Goal: Transaction & Acquisition: Obtain resource

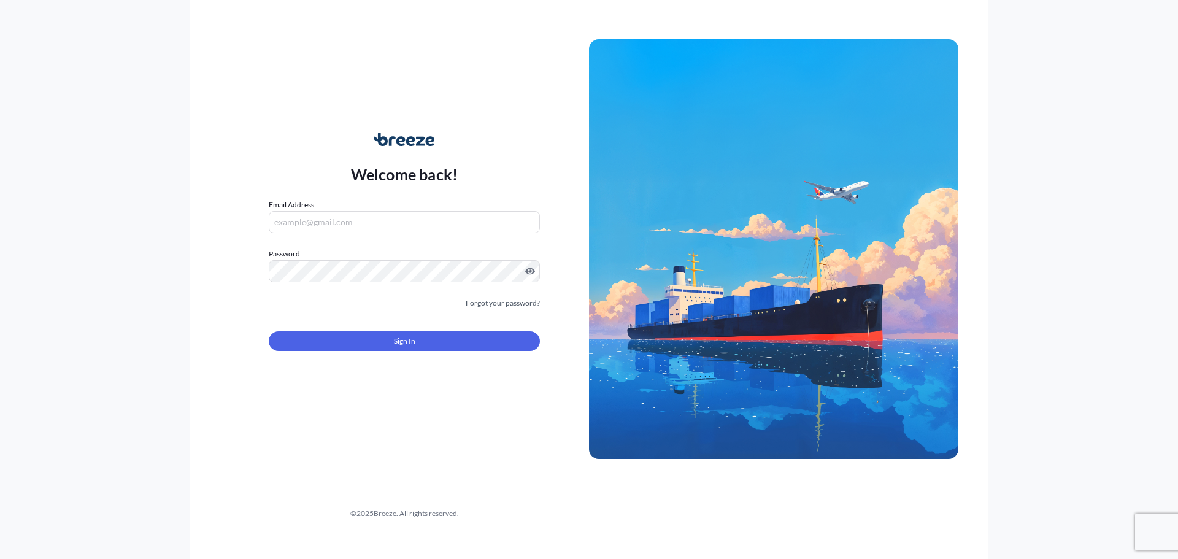
click at [438, 210] on div "Email Address" at bounding box center [404, 216] width 271 height 34
drag, startPoint x: 439, startPoint y: 214, endPoint x: 433, endPoint y: 226, distance: 12.9
click at [439, 214] on input "Email Address" at bounding box center [404, 222] width 271 height 22
type input "[EMAIL_ADDRESS][DOMAIN_NAME]"
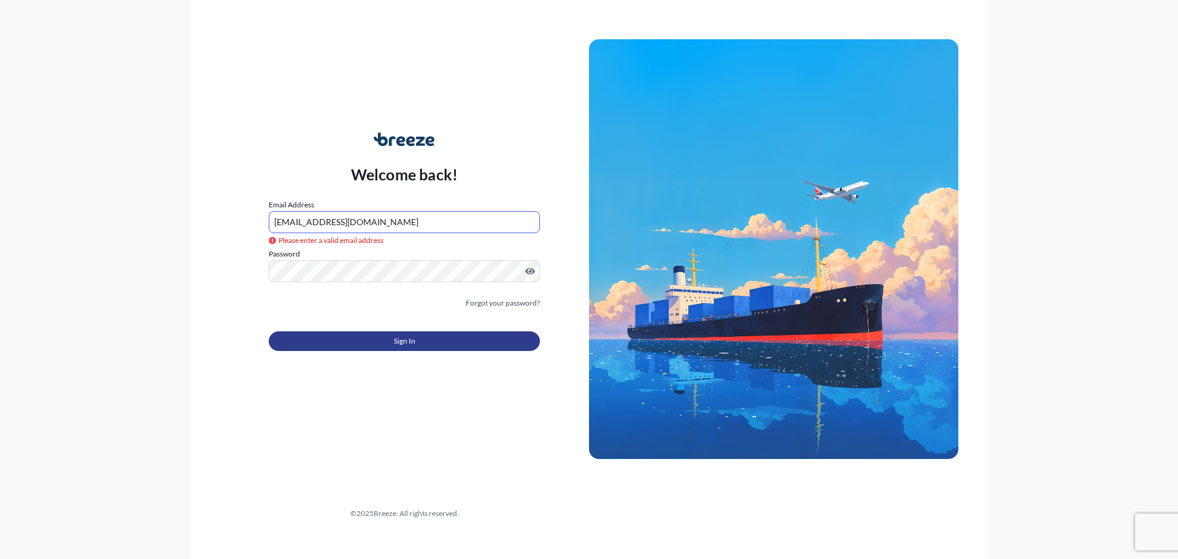
click at [463, 350] on button "Sign In" at bounding box center [404, 341] width 271 height 20
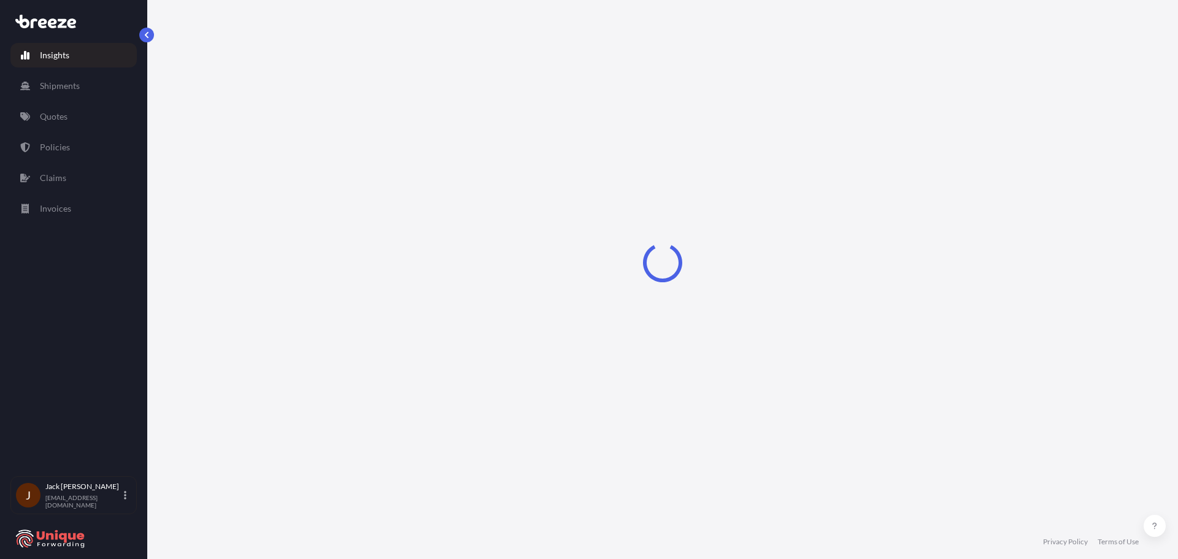
select select "2025"
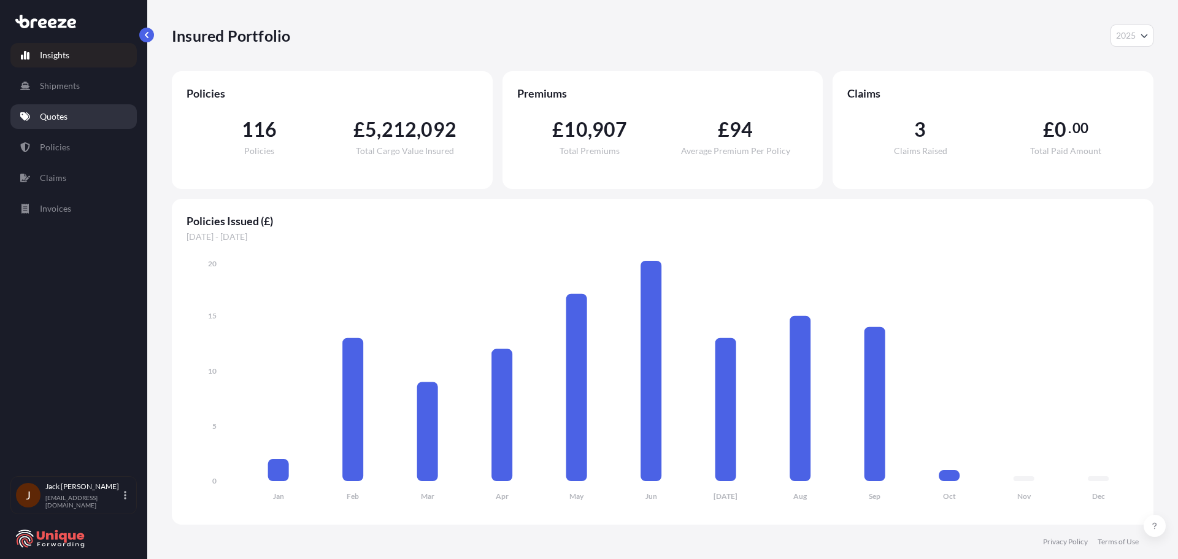
click at [77, 119] on link "Quotes" at bounding box center [73, 116] width 126 height 25
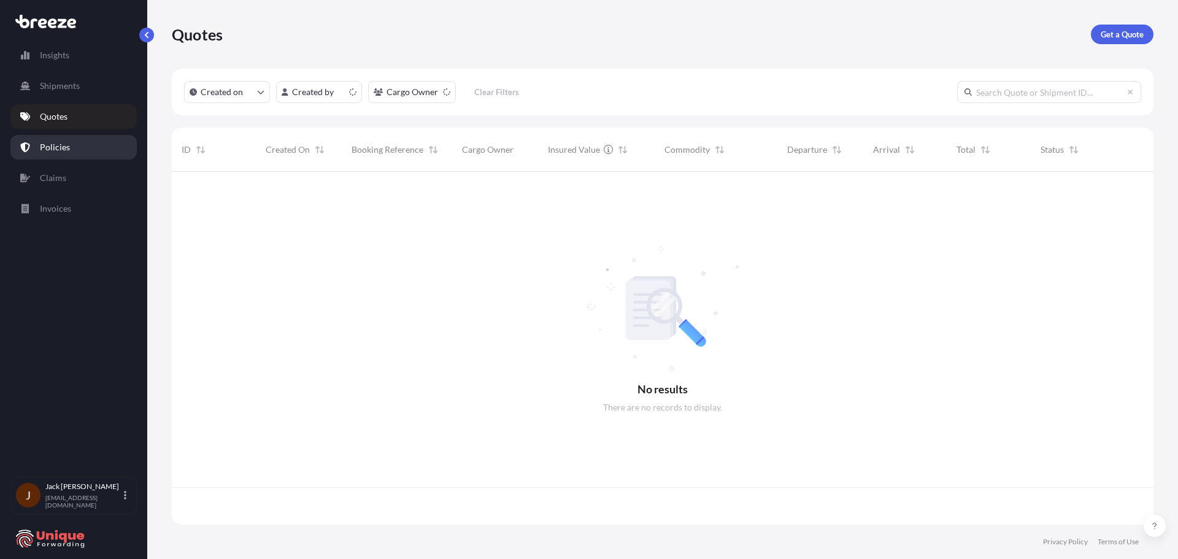
scroll to position [350, 973]
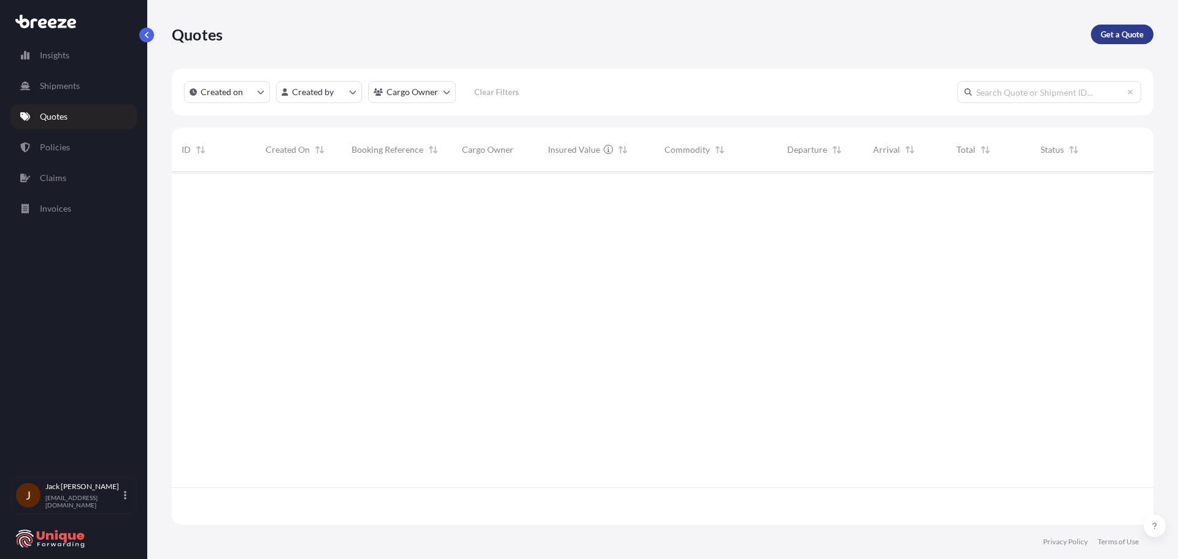
click at [1111, 34] on p "Get a Quote" at bounding box center [1122, 34] width 43 height 12
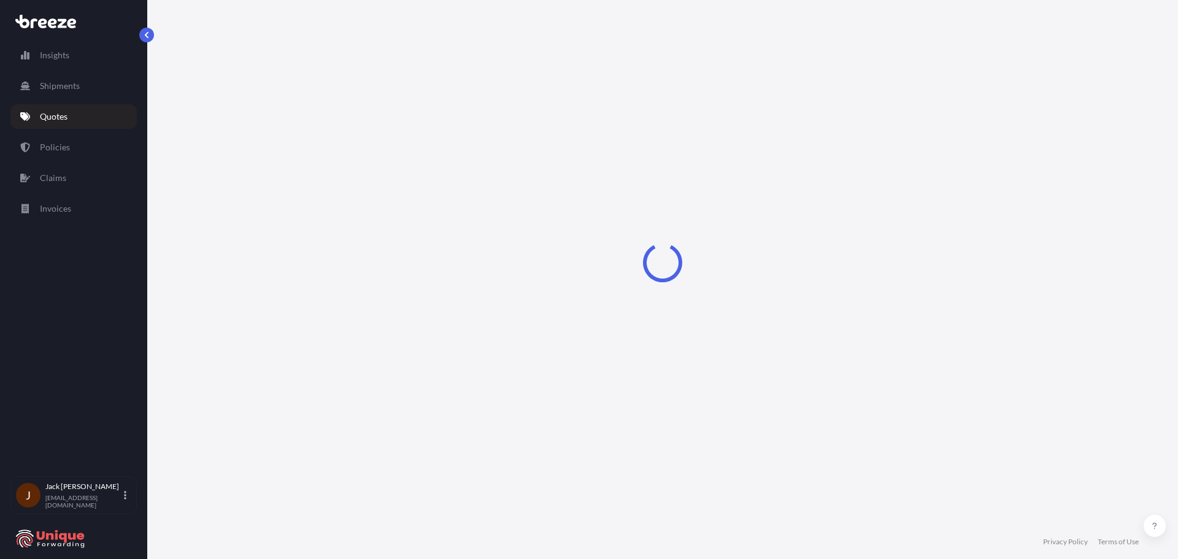
select select "Sea"
select select "1"
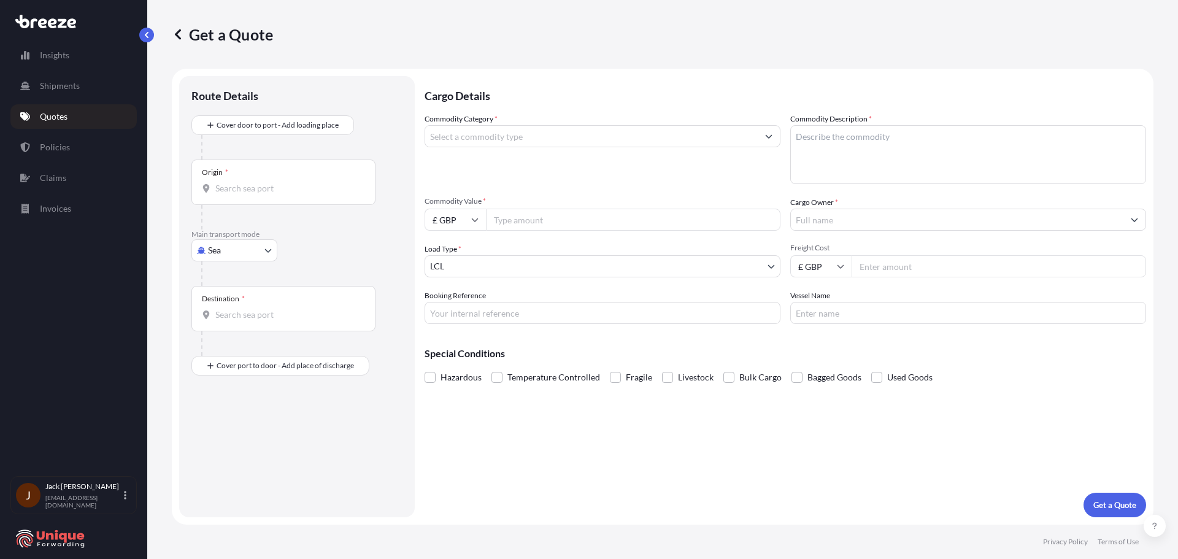
click at [291, 182] on div "Origin *" at bounding box center [283, 182] width 184 height 45
click at [291, 182] on input "Origin *" at bounding box center [287, 188] width 145 height 12
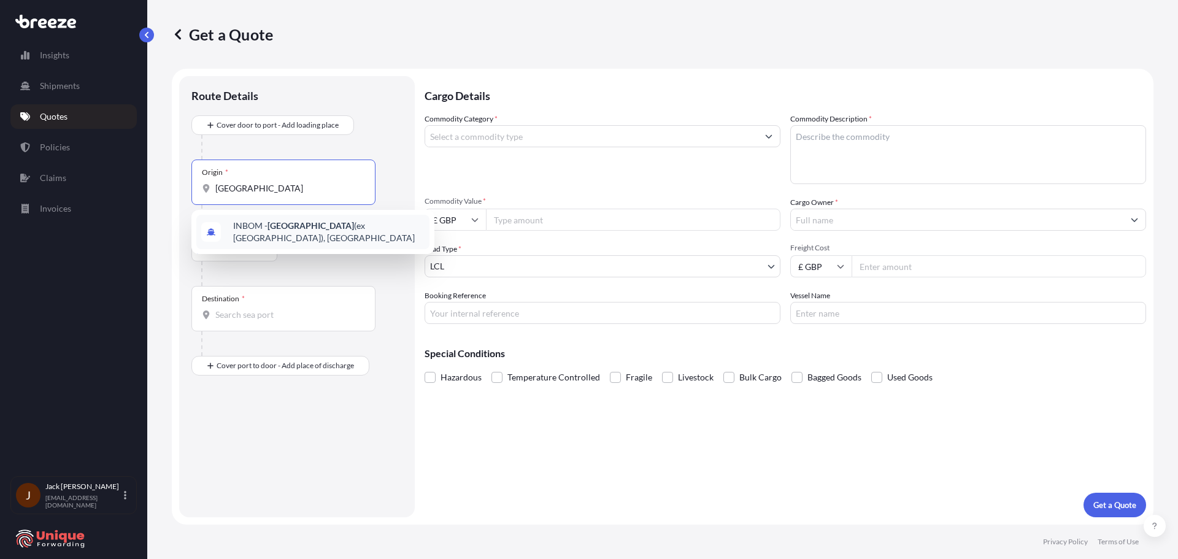
click at [314, 220] on div "INBOM - [GEOGRAPHIC_DATA] (ex [GEOGRAPHIC_DATA]), [GEOGRAPHIC_DATA]" at bounding box center [312, 232] width 233 height 34
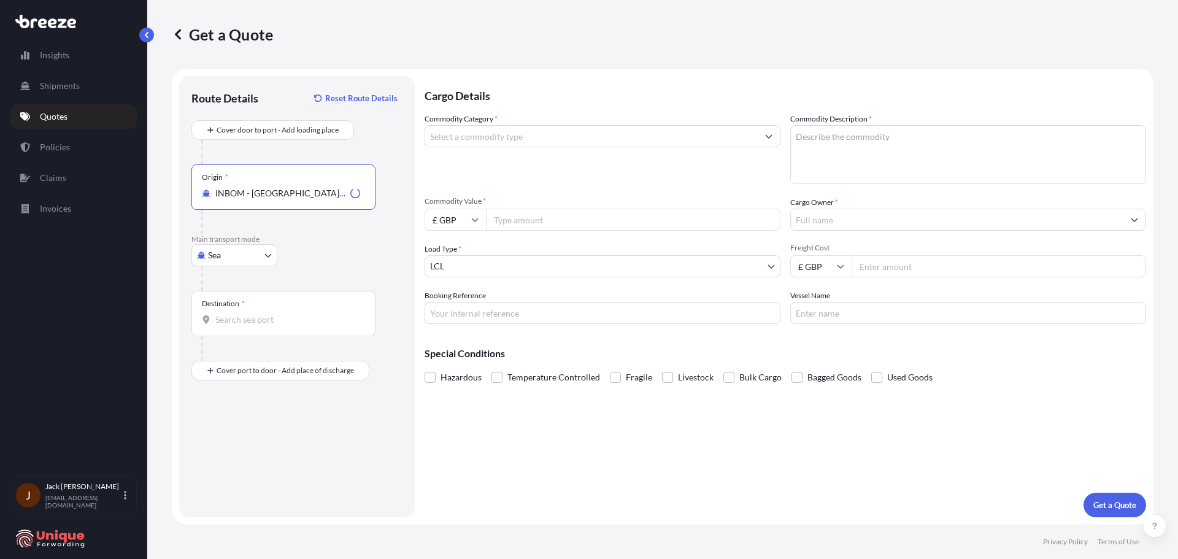
type input "INBOM - [GEOGRAPHIC_DATA] (ex [GEOGRAPHIC_DATA]), [GEOGRAPHIC_DATA]"
click at [322, 307] on div "Destination *" at bounding box center [283, 313] width 184 height 45
click at [322, 314] on input "Destination *" at bounding box center [287, 320] width 145 height 12
type input "GBFXT - Felixstowe, [GEOGRAPHIC_DATA]"
click at [304, 357] on div at bounding box center [288, 348] width 174 height 25
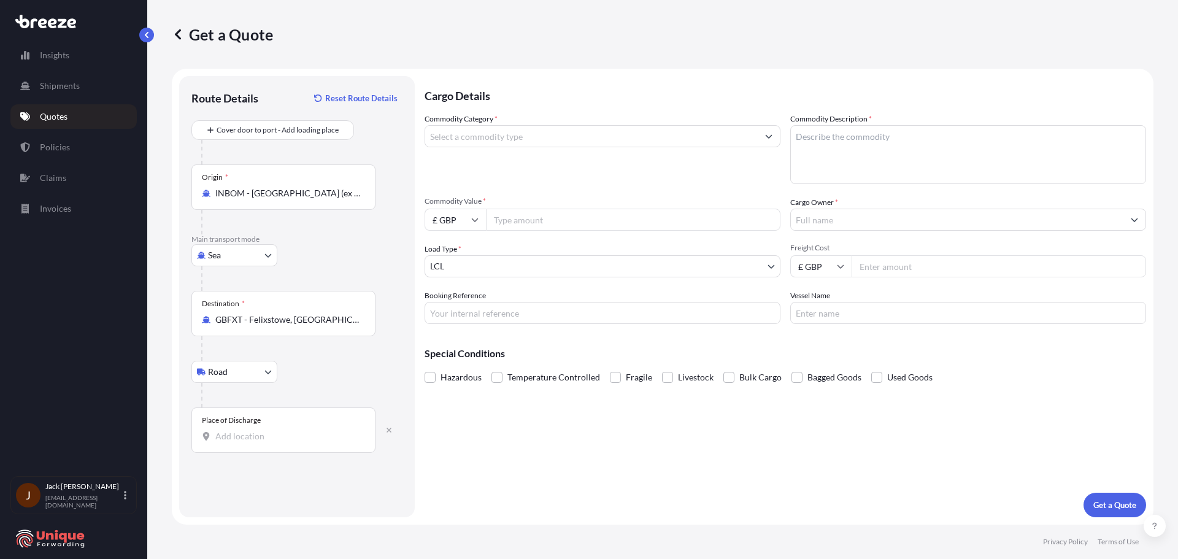
click at [304, 441] on input "Place of Discharge" at bounding box center [287, 436] width 145 height 12
type input "[STREET_ADDRESS]"
drag, startPoint x: 469, startPoint y: 457, endPoint x: 500, endPoint y: 450, distance: 31.6
click at [473, 459] on div "Cargo Details Commodity Category * Commodity Description * Commodity Value * £ …" at bounding box center [786, 296] width 722 height 441
click at [672, 132] on input "Commodity Category *" at bounding box center [591, 136] width 333 height 22
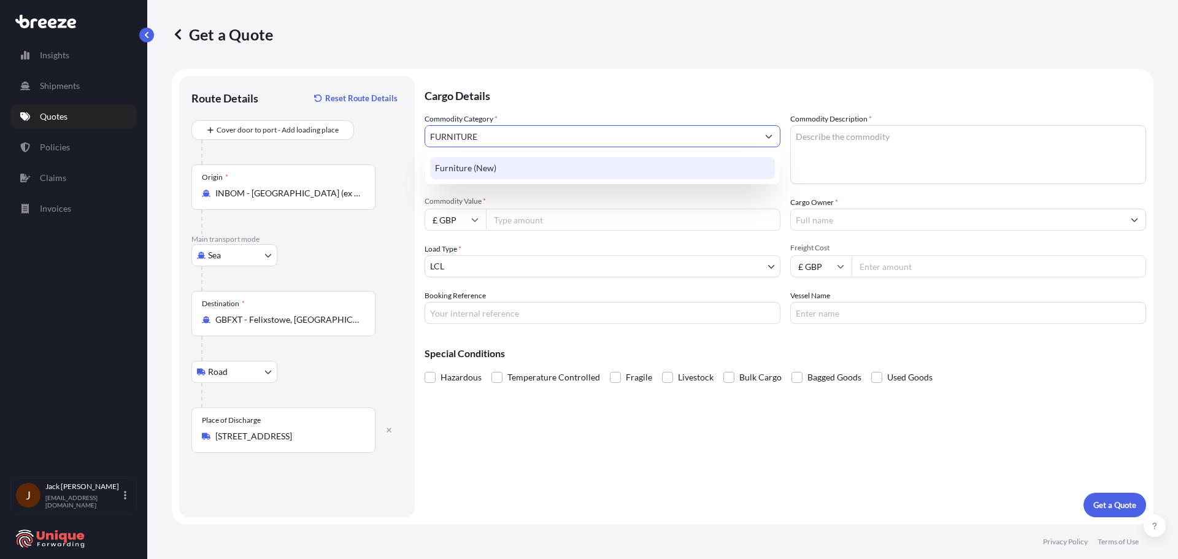
click at [706, 164] on div "Furniture (New)" at bounding box center [602, 168] width 345 height 22
type input "Furniture (New)"
click at [855, 139] on textarea "Commodity Description *" at bounding box center [968, 154] width 356 height 59
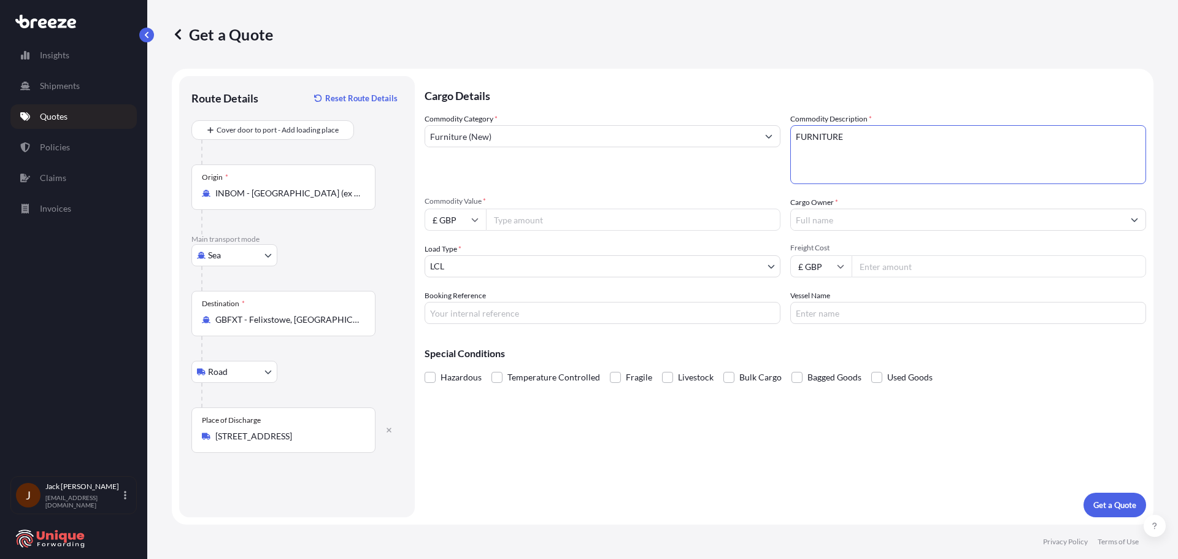
type textarea "FURNITURE"
click at [554, 217] on input "Commodity Value *" at bounding box center [633, 220] width 295 height 22
click at [554, 225] on input "Commodity Value *" at bounding box center [633, 220] width 295 height 22
click at [552, 226] on input "Commodity Value *" at bounding box center [633, 220] width 295 height 22
click at [512, 301] on div "Booking Reference" at bounding box center [603, 307] width 356 height 34
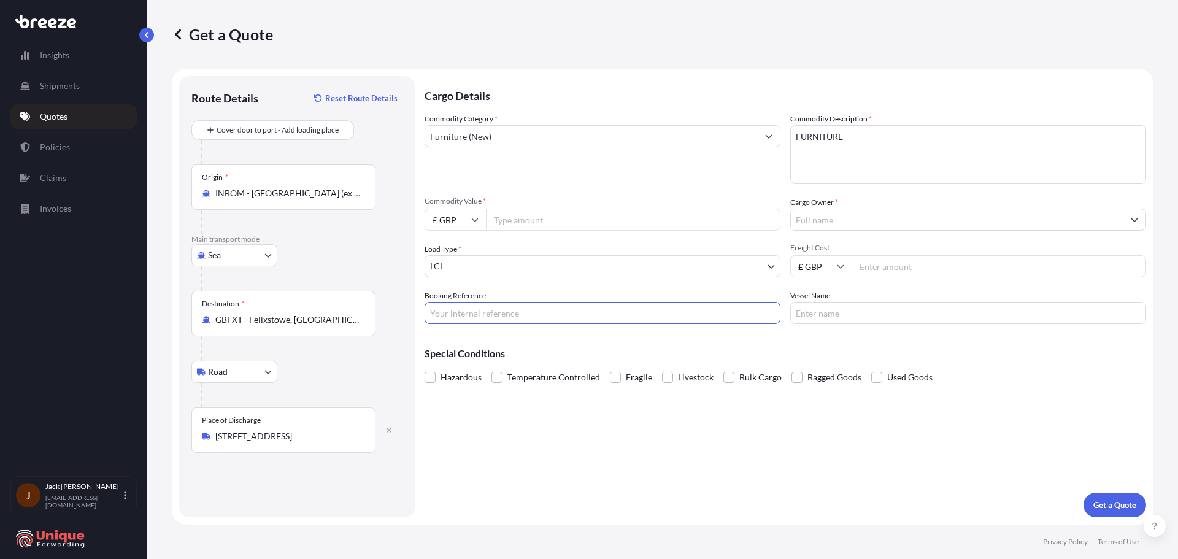
click at [515, 309] on input "Booking Reference" at bounding box center [603, 313] width 356 height 22
click at [882, 270] on input "Freight Cost" at bounding box center [999, 266] width 295 height 22
click at [470, 225] on input "£ GBP" at bounding box center [455, 220] width 61 height 22
click at [452, 313] on div "$ USD" at bounding box center [456, 304] width 52 height 23
type input "$ USD"
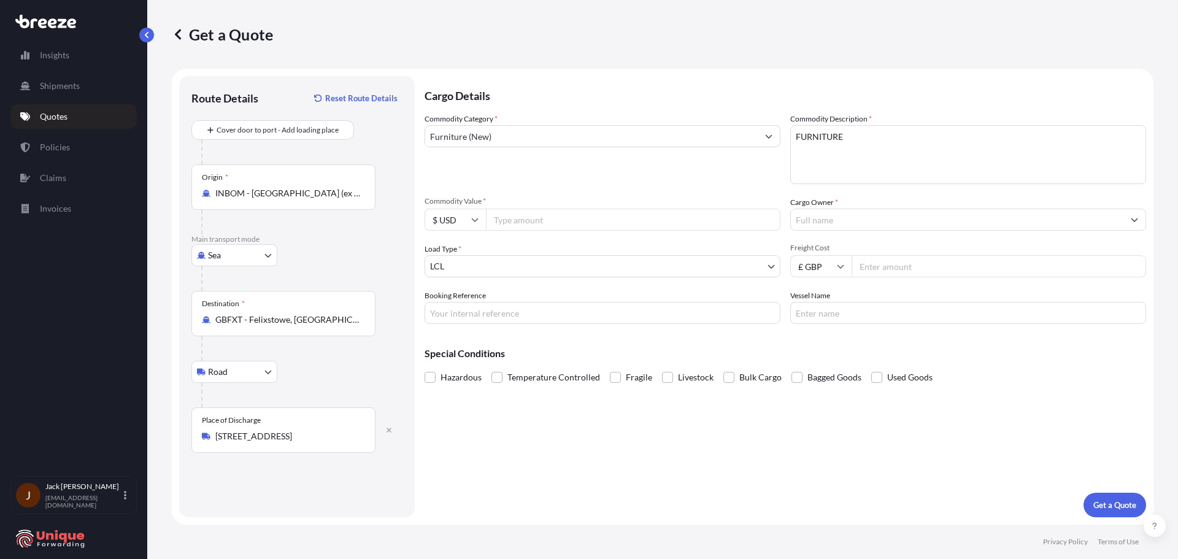
click at [517, 230] on input "Commodity Value *" at bounding box center [633, 220] width 295 height 22
type input "24000"
click at [933, 254] on div "Freight Cost £ GBP" at bounding box center [968, 260] width 356 height 34
click at [968, 268] on input "Freight Cost" at bounding box center [999, 266] width 295 height 22
type input "1295"
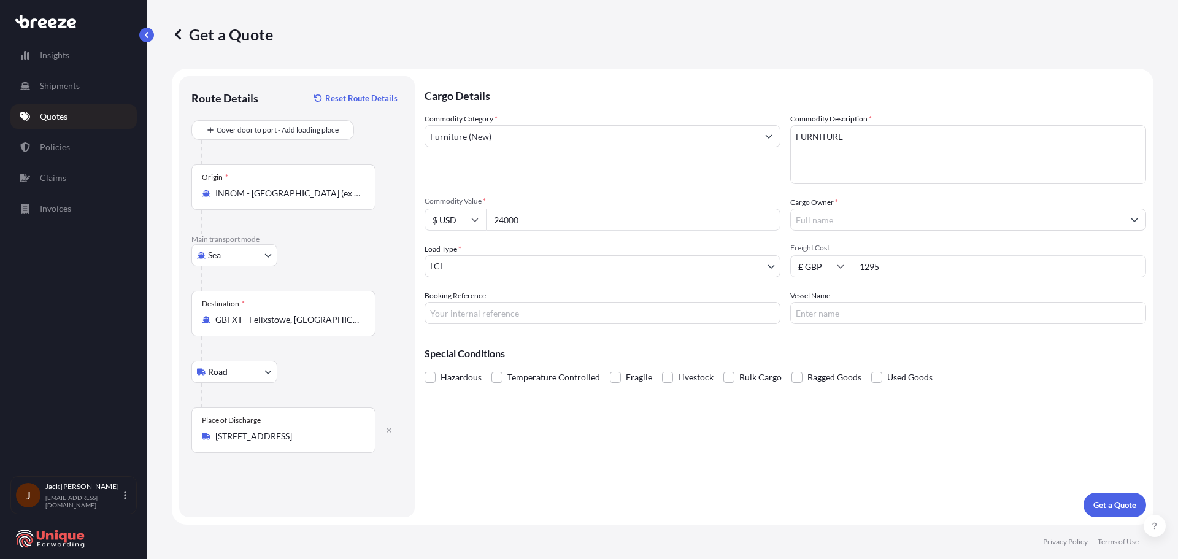
click at [948, 212] on input "Cargo Owner *" at bounding box center [957, 220] width 333 height 22
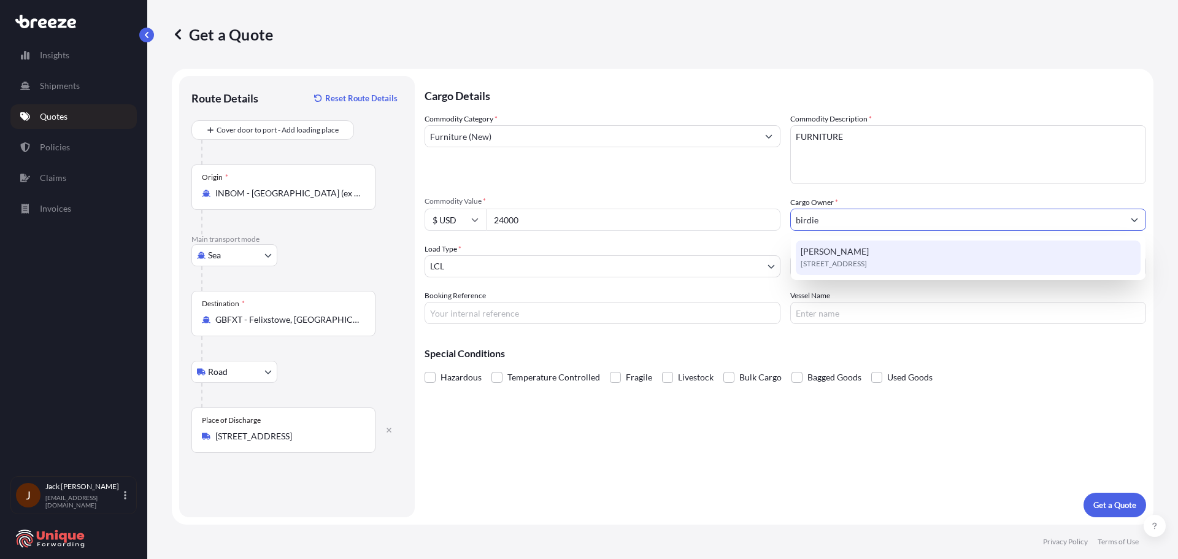
click at [936, 255] on div "[PERSON_NAME][STREET_ADDRESS]" at bounding box center [968, 258] width 345 height 34
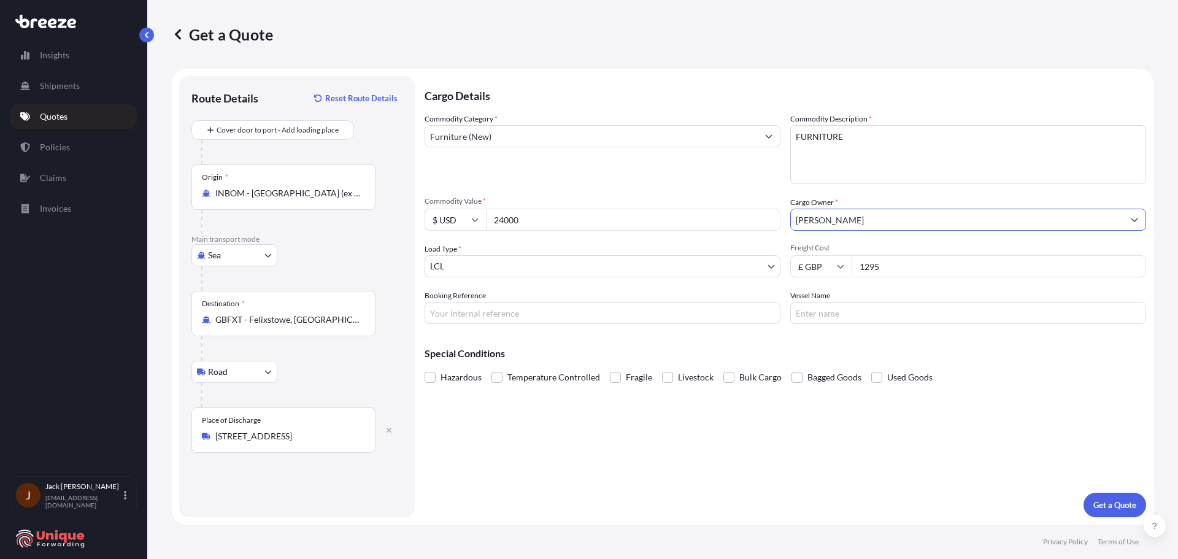
type input "[PERSON_NAME]"
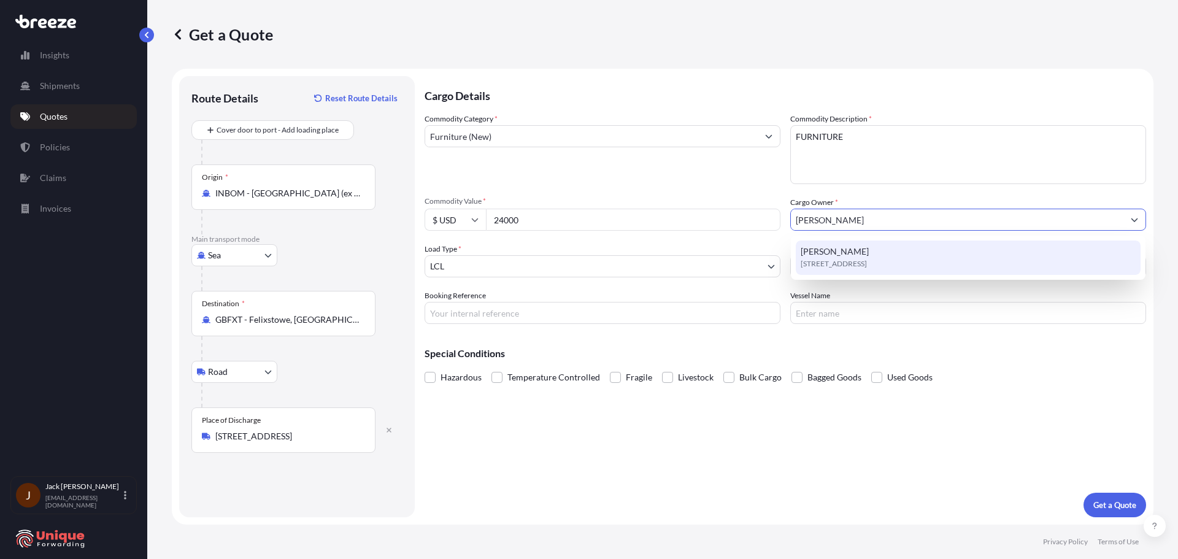
click at [867, 263] on span "[STREET_ADDRESS]" at bounding box center [834, 264] width 66 height 12
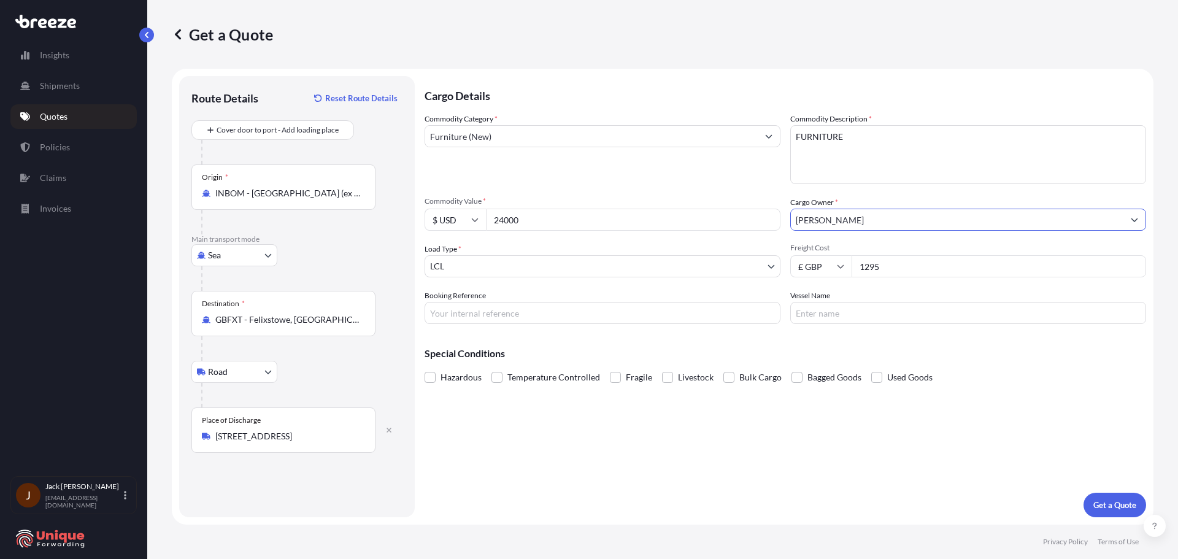
drag, startPoint x: 562, startPoint y: 309, endPoint x: 523, endPoint y: 301, distance: 40.0
click at [562, 309] on input "Booking Reference" at bounding box center [603, 313] width 356 height 22
click at [480, 318] on input "Booking Reference" at bounding box center [603, 313] width 356 height 22
paste input "#41238"
type input "#41238"
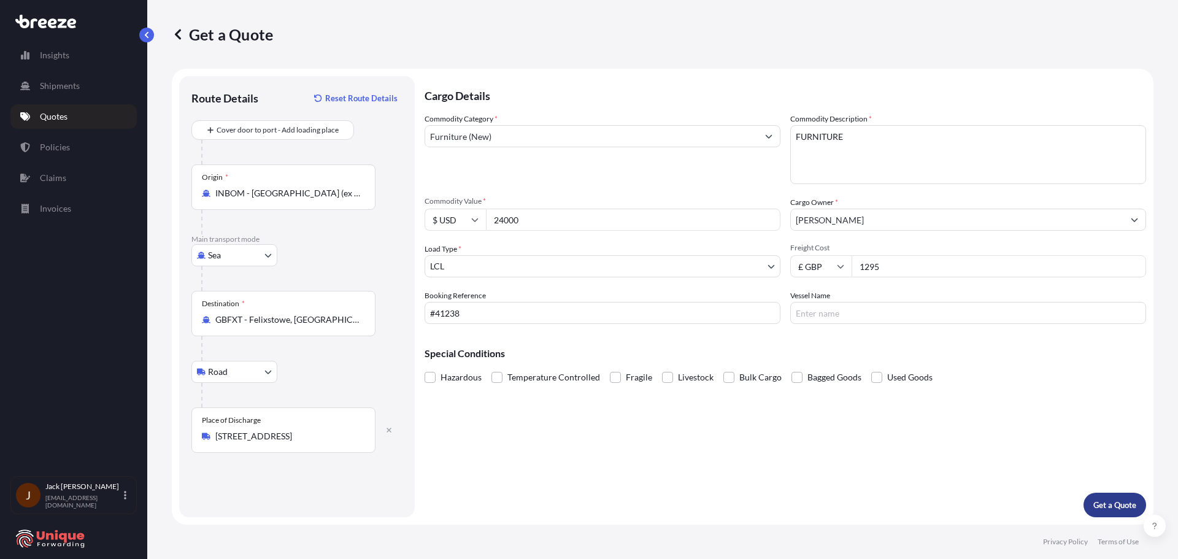
click at [1125, 498] on button "Get a Quote" at bounding box center [1115, 505] width 63 height 25
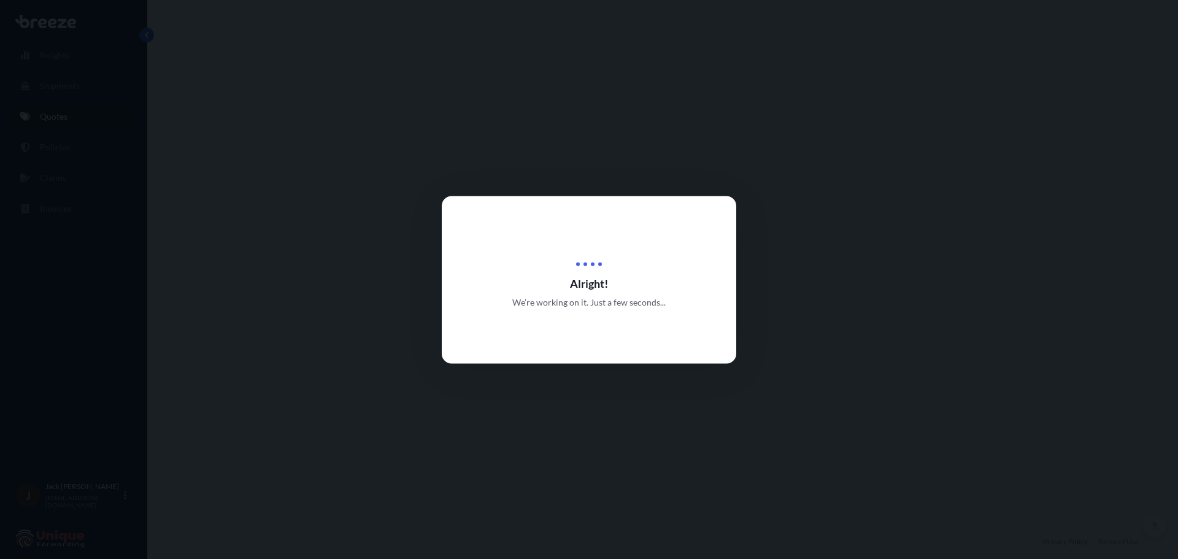
select select "Sea"
select select "Road"
select select "1"
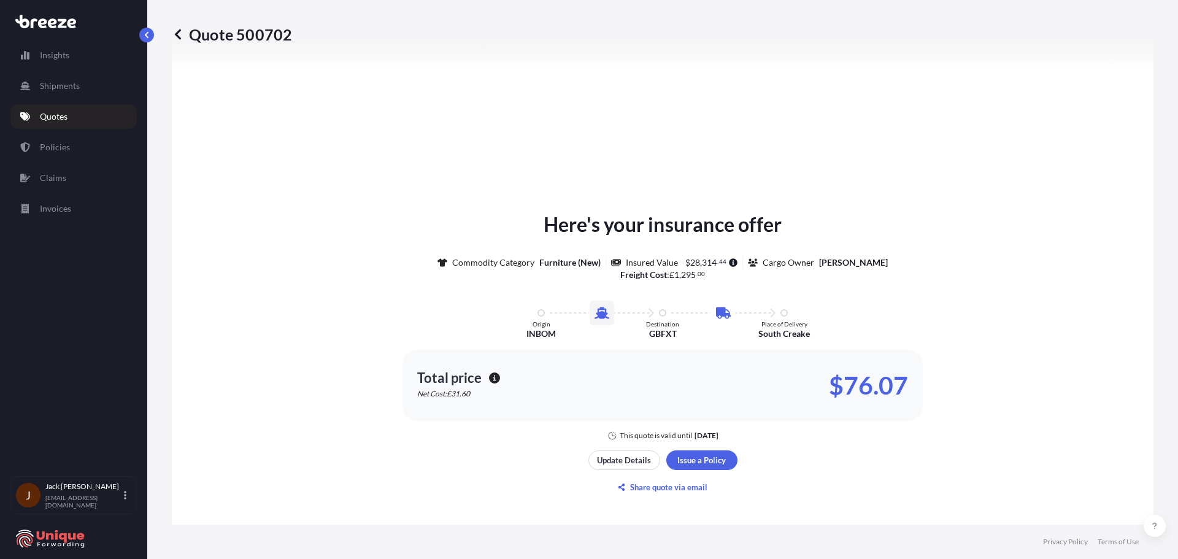
scroll to position [541, 0]
